Goal: Communication & Community: Answer question/provide support

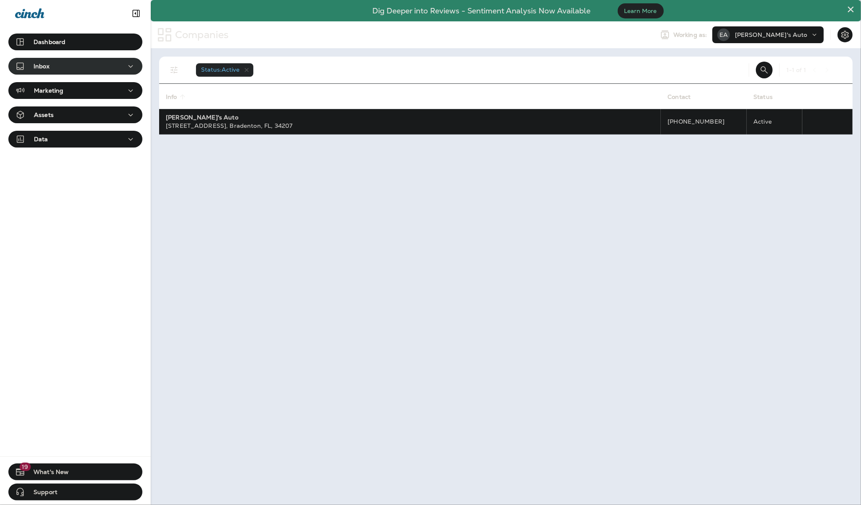
click at [79, 68] on div "Inbox" at bounding box center [75, 66] width 121 height 10
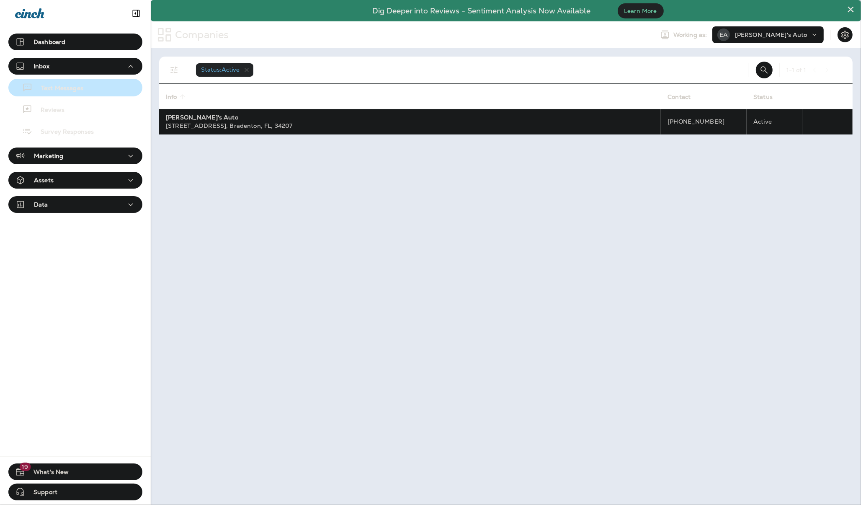
click at [67, 89] on p "Text Messages" at bounding box center [58, 89] width 51 height 8
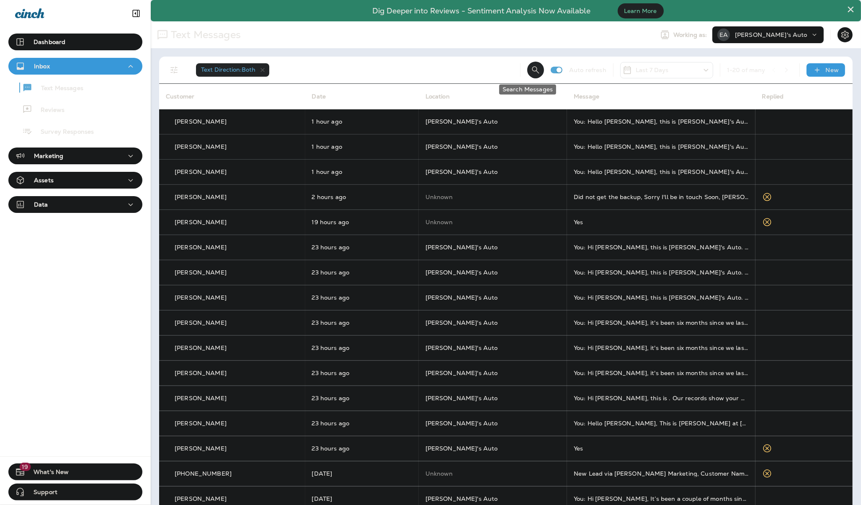
click at [531, 66] on icon "Search Messages" at bounding box center [536, 70] width 10 height 10
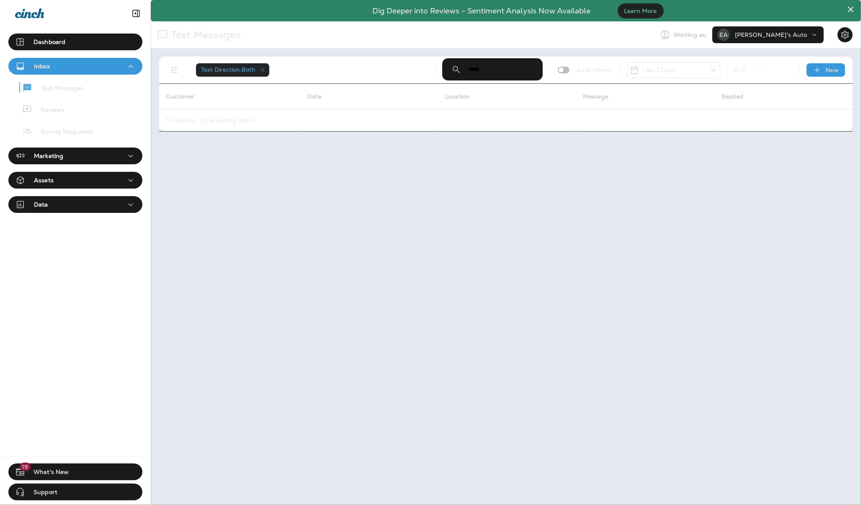
click at [376, 193] on div "× Dig Deeper into Reviews - Sentiment Analysis Now Available Learn More Text Me…" at bounding box center [506, 252] width 710 height 505
click at [496, 66] on input "*****" at bounding box center [497, 69] width 59 height 22
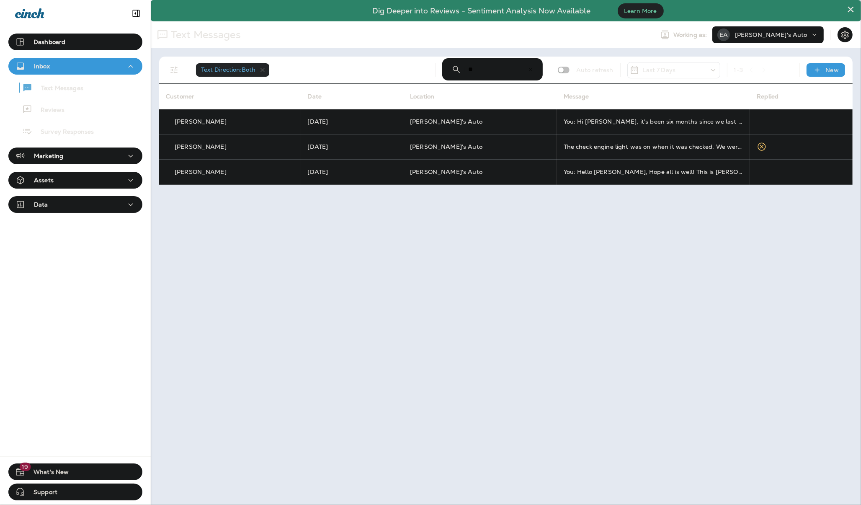
type input "*"
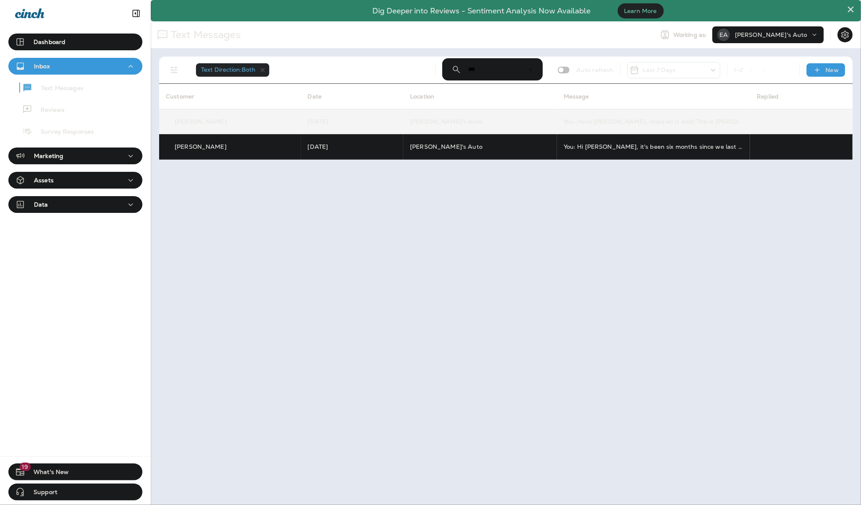
type input "***"
click at [510, 125] on td "[PERSON_NAME]'s Auto" at bounding box center [480, 121] width 154 height 25
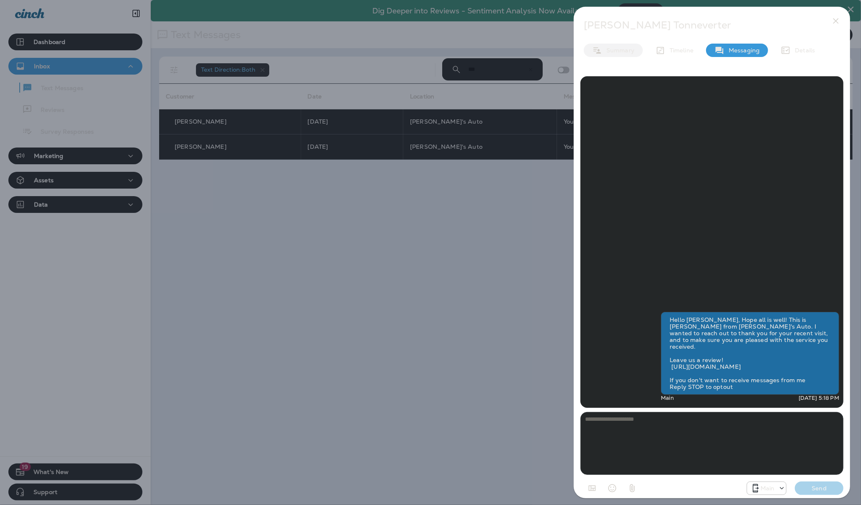
click at [637, 54] on div "Summary" at bounding box center [613, 50] width 59 height 13
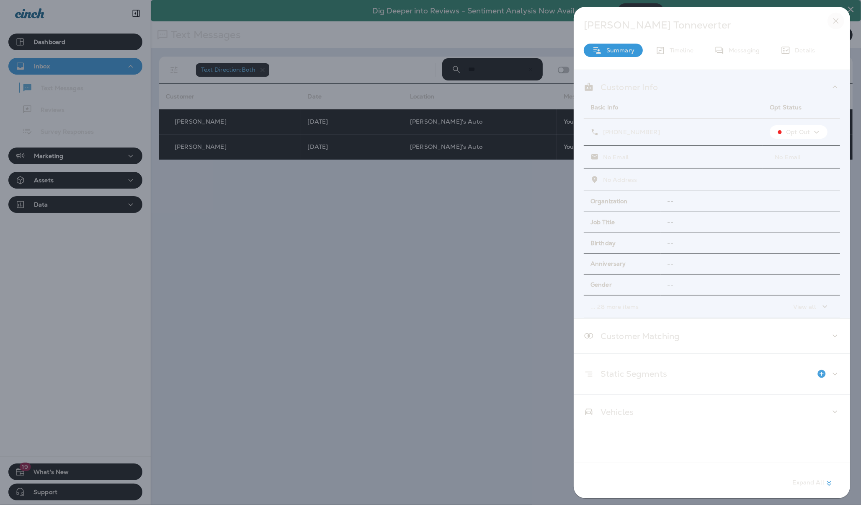
click at [836, 22] on icon "button" at bounding box center [836, 21] width 10 height 10
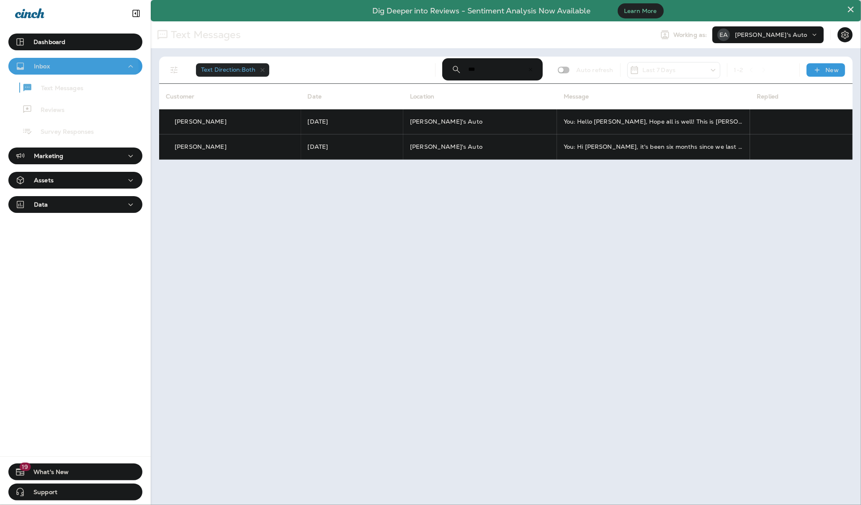
click at [69, 68] on div "Inbox" at bounding box center [75, 66] width 121 height 10
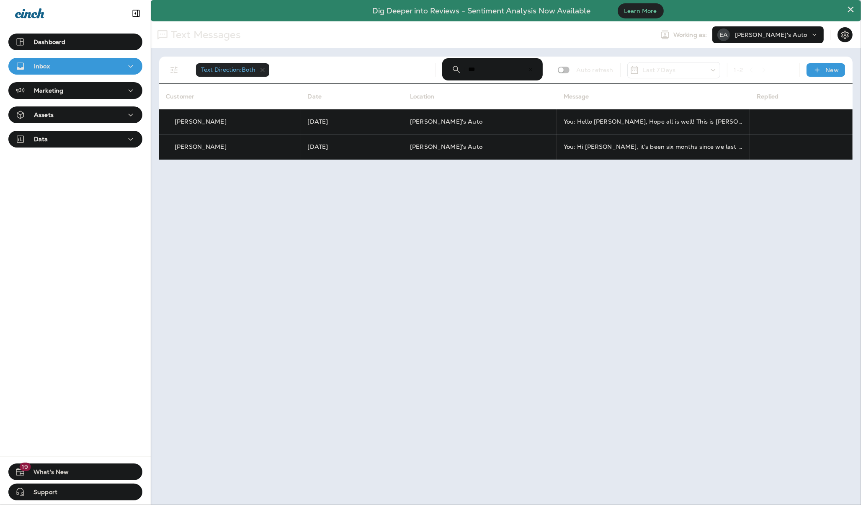
click at [530, 68] on icon at bounding box center [531, 70] width 6 height 6
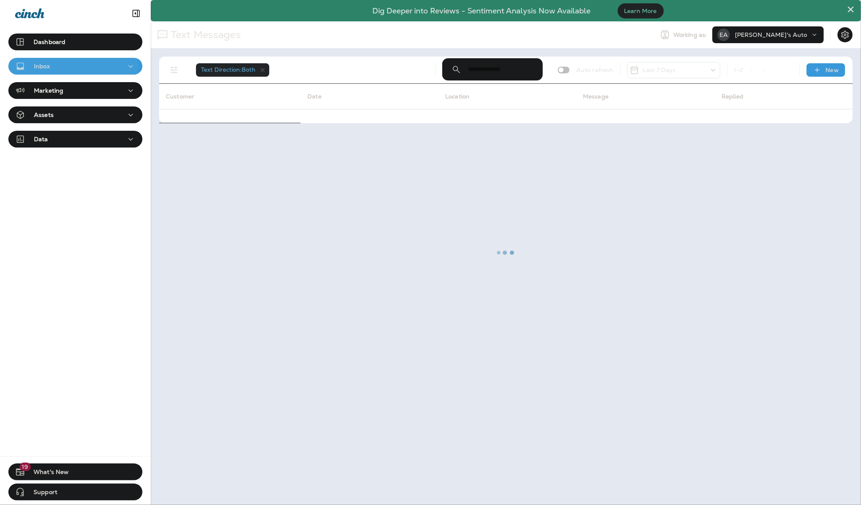
click at [40, 67] on p "Inbox" at bounding box center [42, 66] width 16 height 7
